Goal: Task Accomplishment & Management: Manage account settings

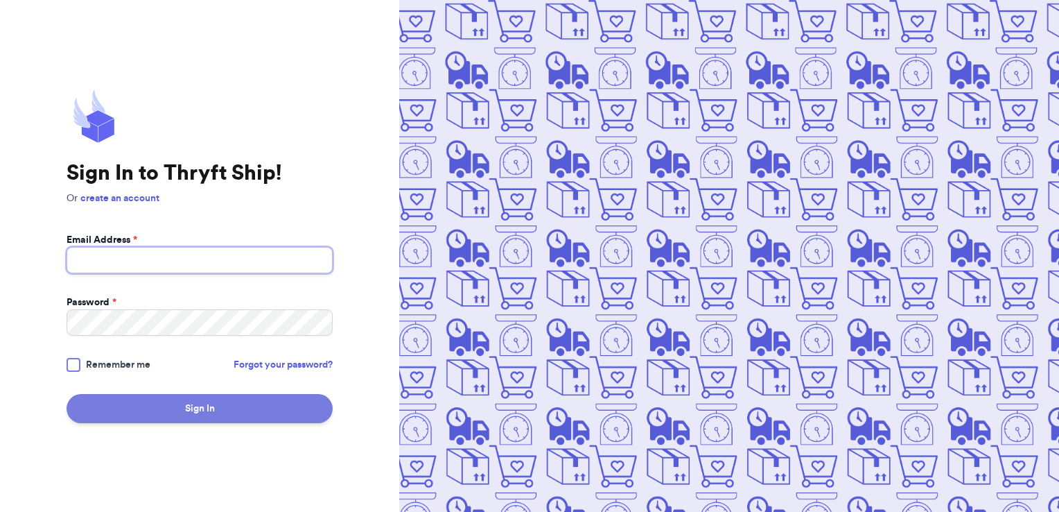
type input "[EMAIL_ADDRESS][DOMAIN_NAME]"
click at [186, 401] on button "Sign In" at bounding box center [200, 408] width 266 height 29
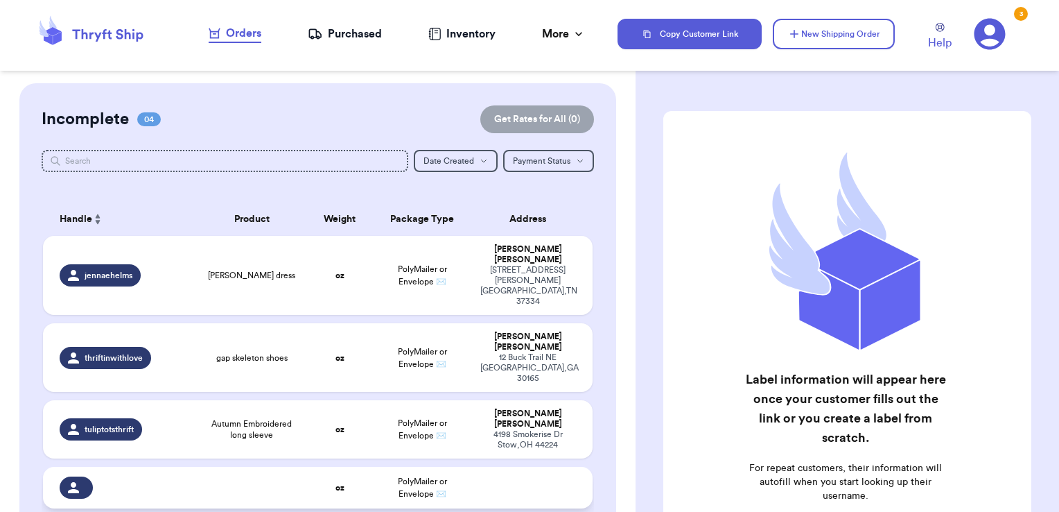
click at [257, 467] on td at bounding box center [252, 488] width 110 height 42
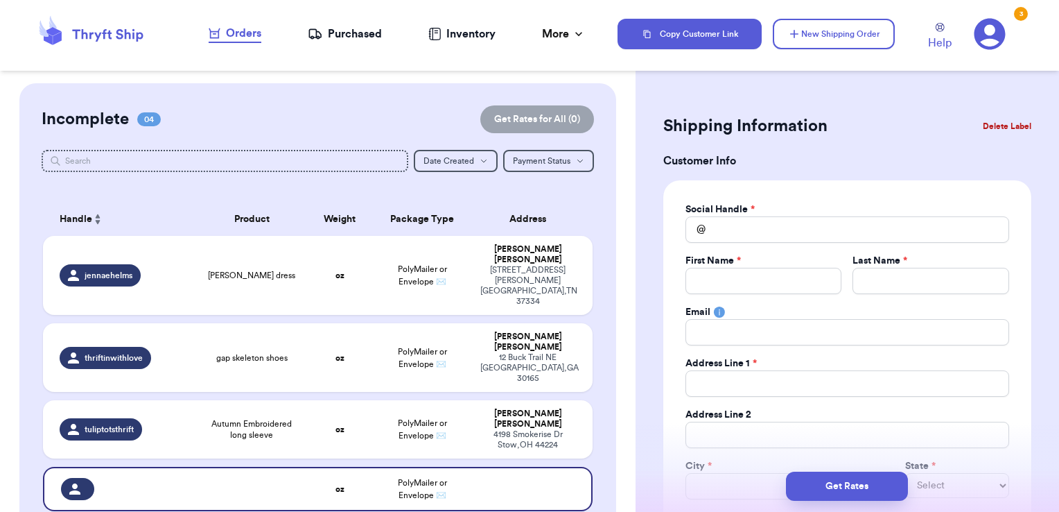
click at [989, 121] on button "Delete Label" at bounding box center [1007, 126] width 60 height 31
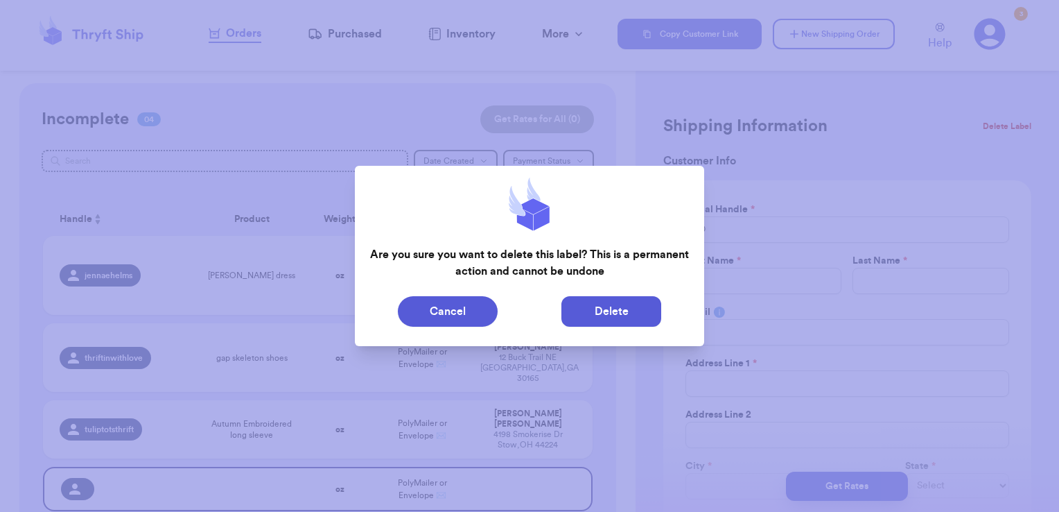
click at [626, 304] on button "Delete" at bounding box center [612, 311] width 100 height 31
type input "[PERSON_NAME] dress"
